Goal: Information Seeking & Learning: Learn about a topic

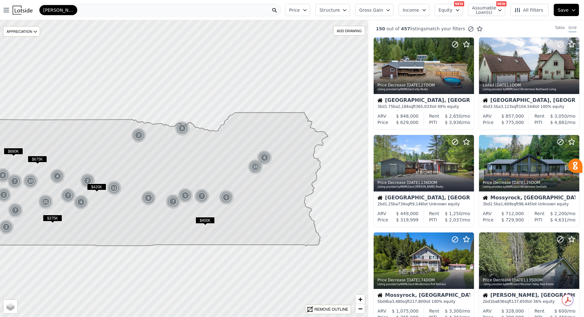
click at [347, 9] on icon "button" at bounding box center [344, 10] width 5 height 5
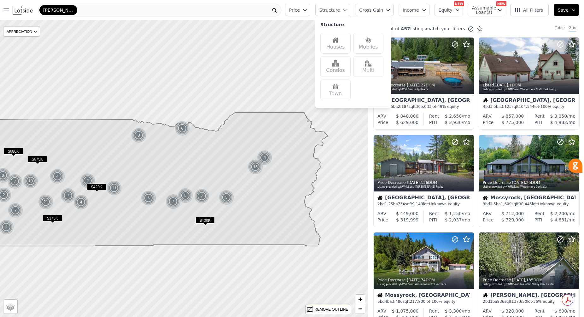
click at [339, 41] on img at bounding box center [335, 40] width 6 height 6
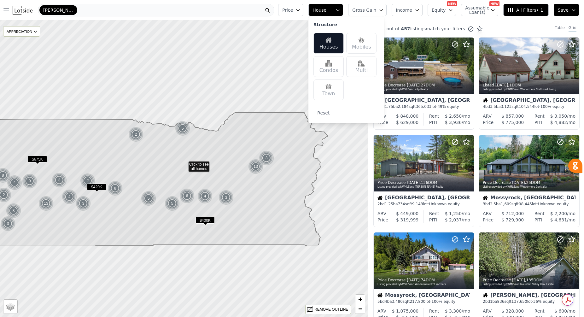
click at [332, 43] on img at bounding box center [329, 40] width 6 height 6
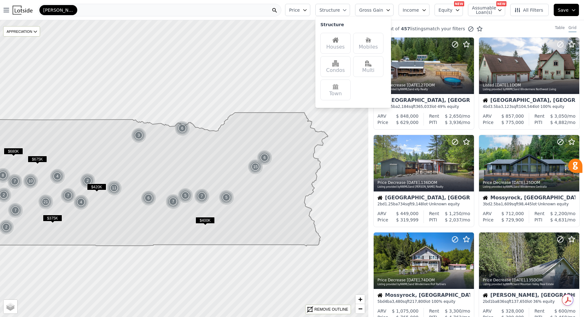
click at [526, 9] on span "All Filters" at bounding box center [529, 10] width 29 height 6
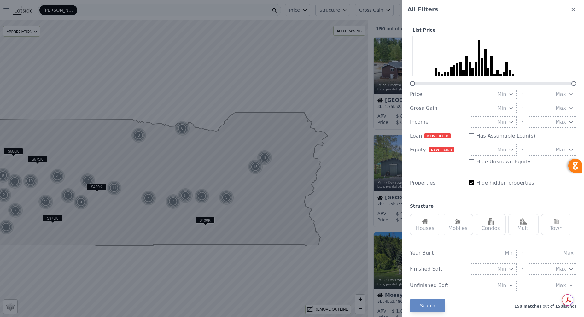
click at [427, 227] on div "Houses" at bounding box center [425, 224] width 30 height 21
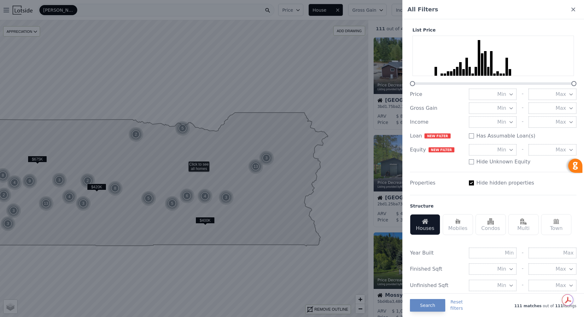
click at [510, 269] on icon "button" at bounding box center [511, 269] width 5 height 5
click at [503, 307] on button "2000 sqft" at bounding box center [493, 307] width 48 height 11
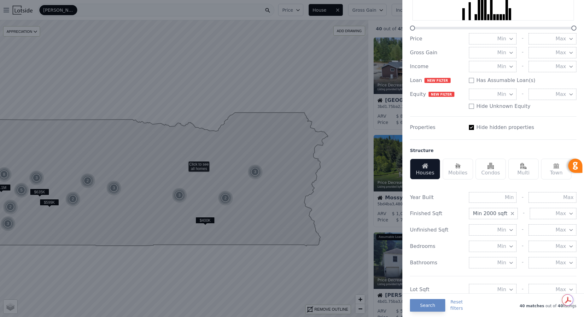
scroll to position [57, 0]
click at [511, 244] on icon "button" at bounding box center [511, 245] width 5 height 5
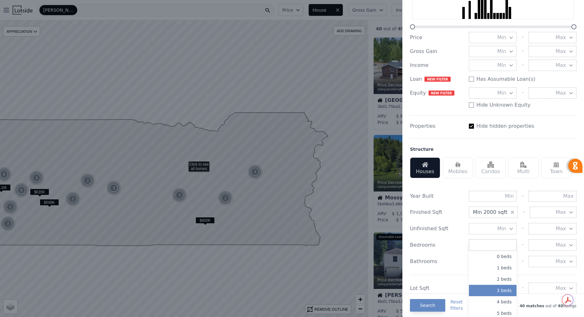
click at [508, 286] on button "3 beds" at bounding box center [493, 290] width 48 height 11
click at [509, 260] on icon "button" at bounding box center [511, 261] width 5 height 5
click at [509, 307] on button "2 baths" at bounding box center [493, 306] width 48 height 11
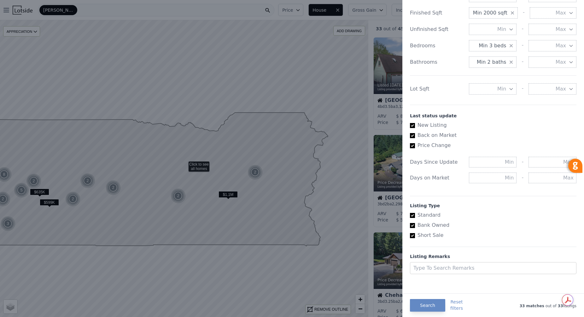
scroll to position [257, 0]
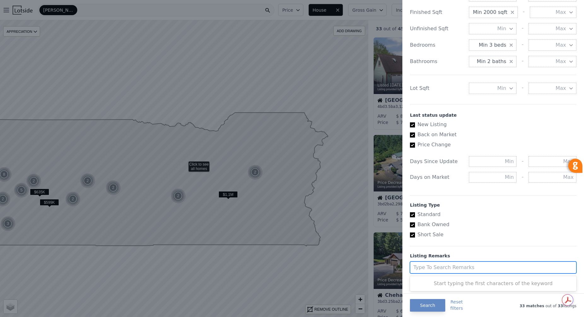
click at [464, 268] on div at bounding box center [488, 267] width 148 height 9
click at [463, 266] on div at bounding box center [488, 267] width 148 height 9
click at [461, 263] on div at bounding box center [488, 267] width 148 height 9
type input "rambler, AFH"
click at [437, 304] on button "Search" at bounding box center [427, 305] width 35 height 13
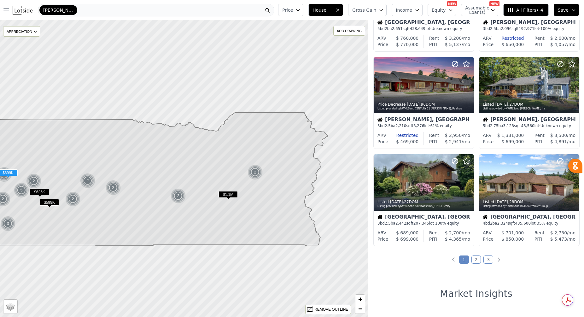
scroll to position [372, 0]
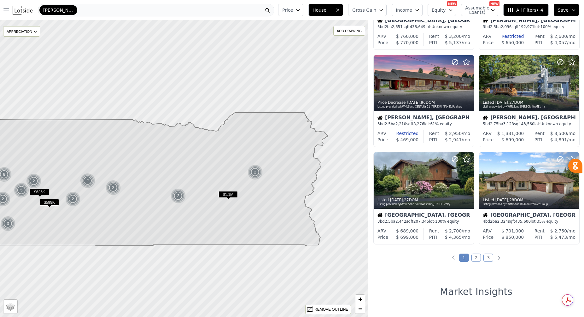
click at [474, 257] on link "2" at bounding box center [477, 258] width 10 height 8
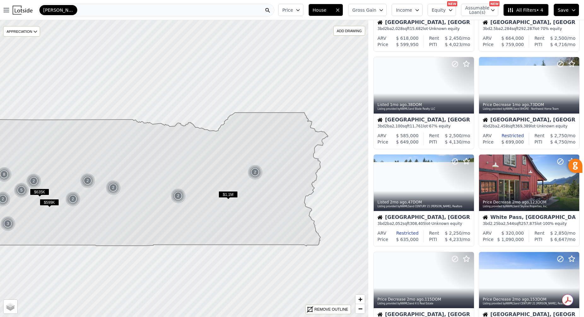
scroll to position [176, 0]
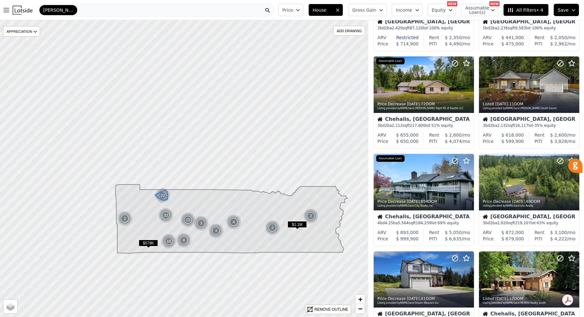
click at [164, 195] on div "22" at bounding box center [162, 195] width 15 height 15
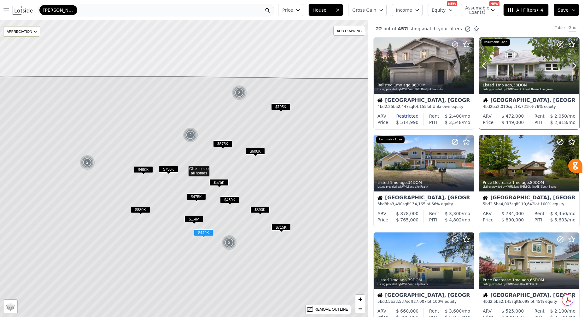
click at [522, 71] on div at bounding box center [529, 66] width 100 height 56
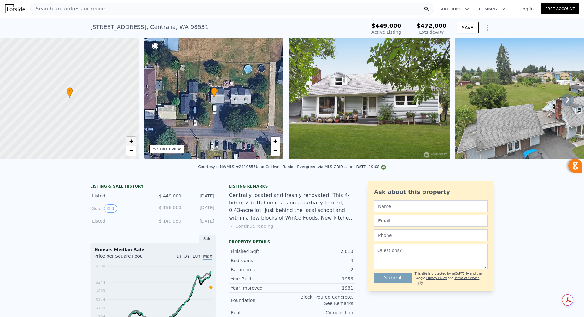
click at [131, 142] on span "+" at bounding box center [131, 141] width 4 height 8
click at [133, 142] on link "+" at bounding box center [130, 141] width 9 height 9
click at [71, 89] on span "•" at bounding box center [70, 91] width 6 height 6
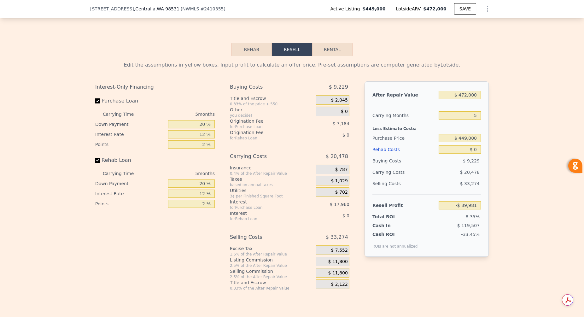
scroll to position [908, 0]
